Goal: Task Accomplishment & Management: Use online tool/utility

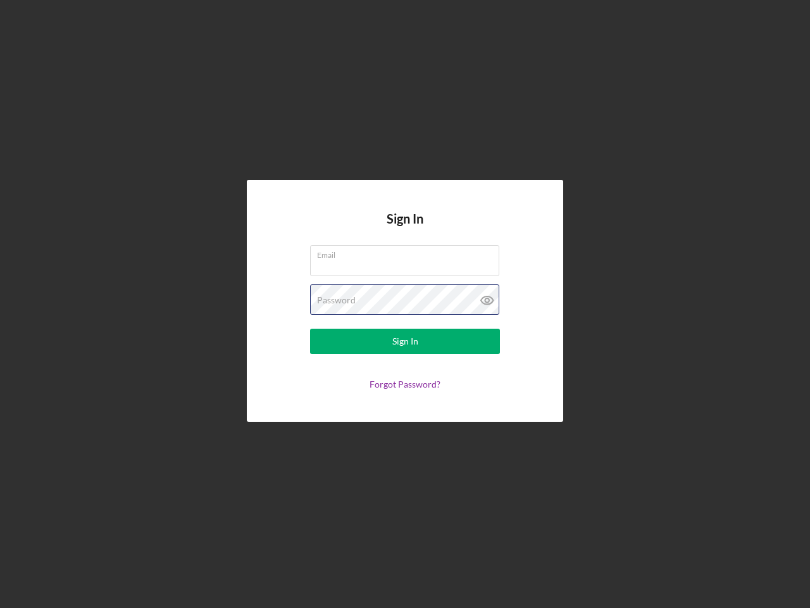
click at [405, 304] on div "Password" at bounding box center [405, 300] width 190 height 32
click at [487, 300] on icon at bounding box center [488, 300] width 32 height 32
